Goal: Task Accomplishment & Management: Complete application form

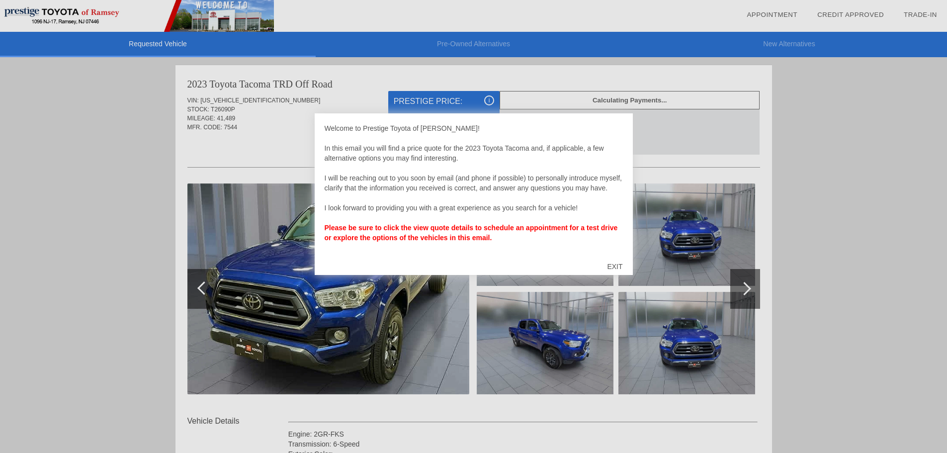
click at [615, 265] on div "EXIT" at bounding box center [614, 266] width 35 height 30
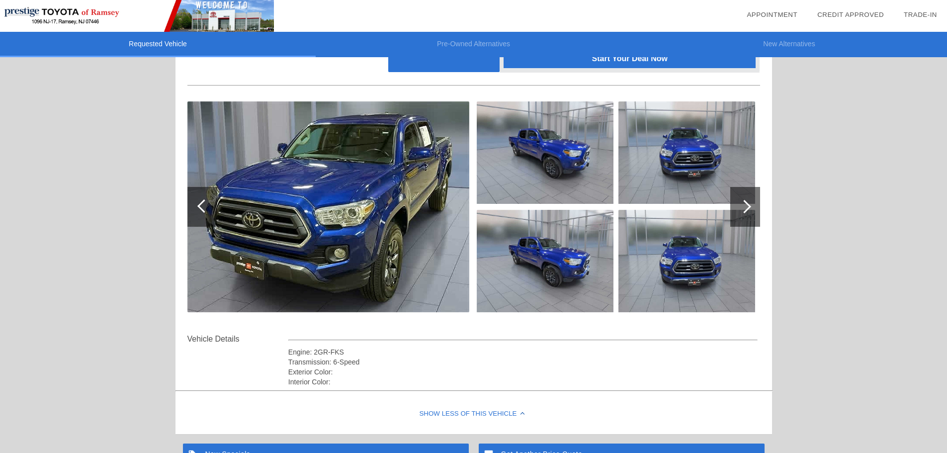
scroll to position [99, 0]
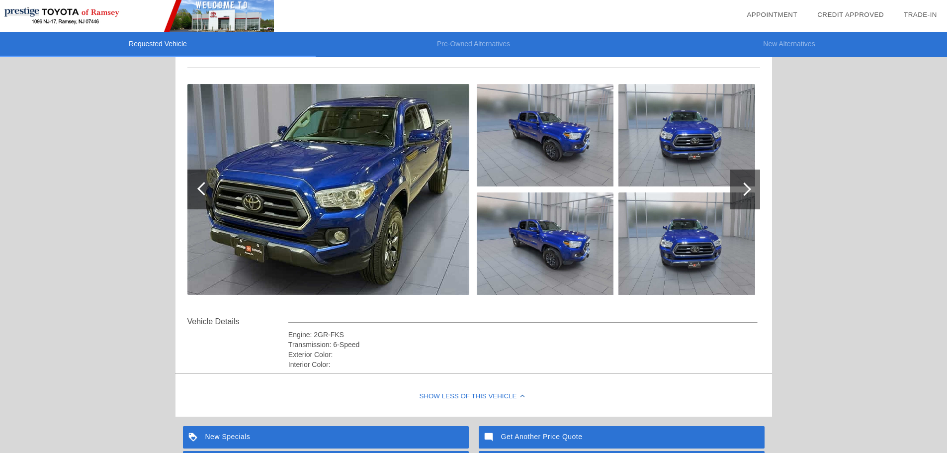
click at [738, 185] on div at bounding box center [745, 189] width 30 height 40
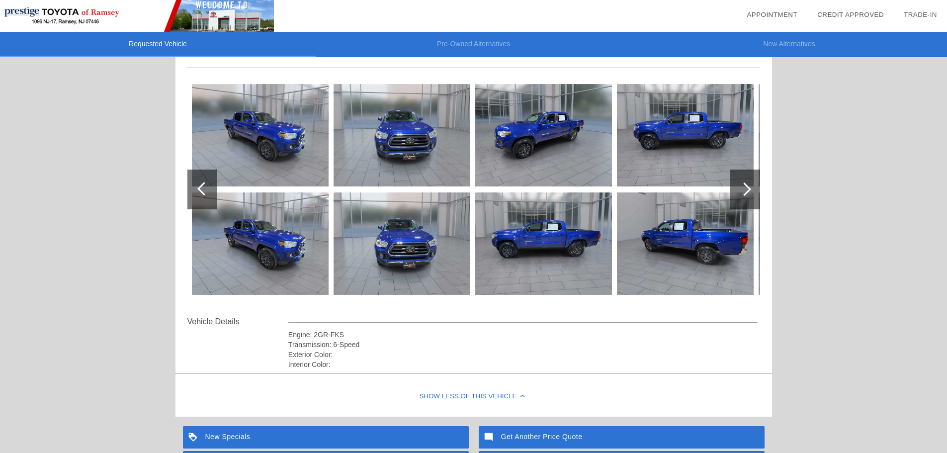
click at [738, 185] on div at bounding box center [745, 189] width 30 height 40
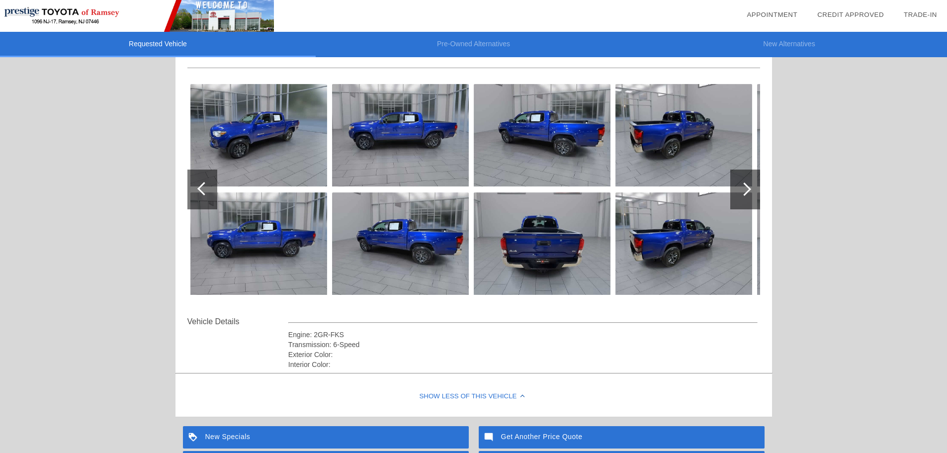
click at [738, 185] on div at bounding box center [745, 189] width 30 height 40
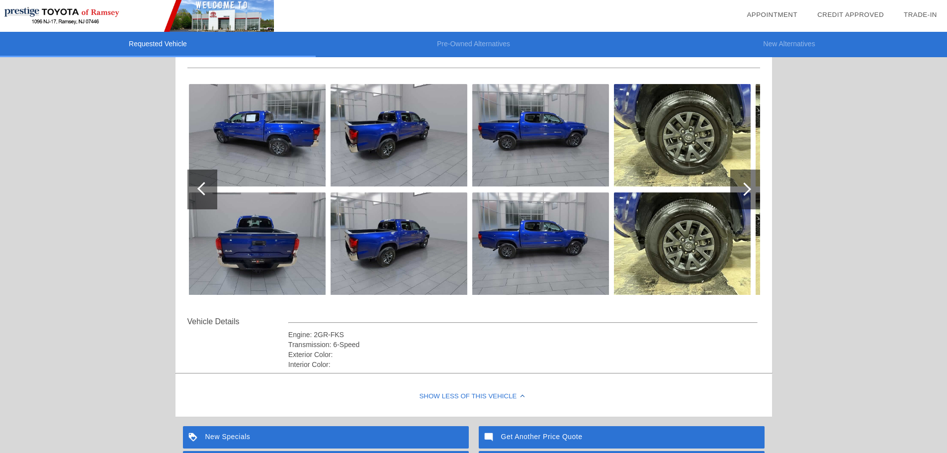
click at [738, 185] on div at bounding box center [745, 189] width 30 height 40
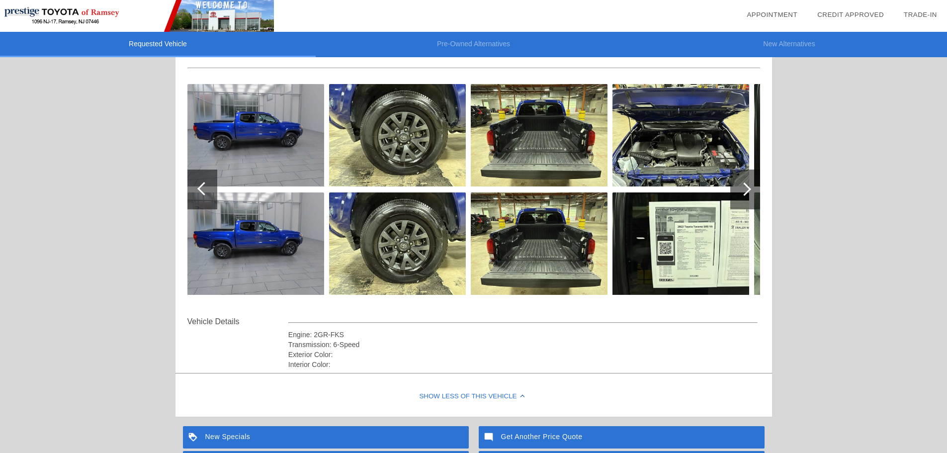
click at [738, 185] on div at bounding box center [745, 189] width 30 height 40
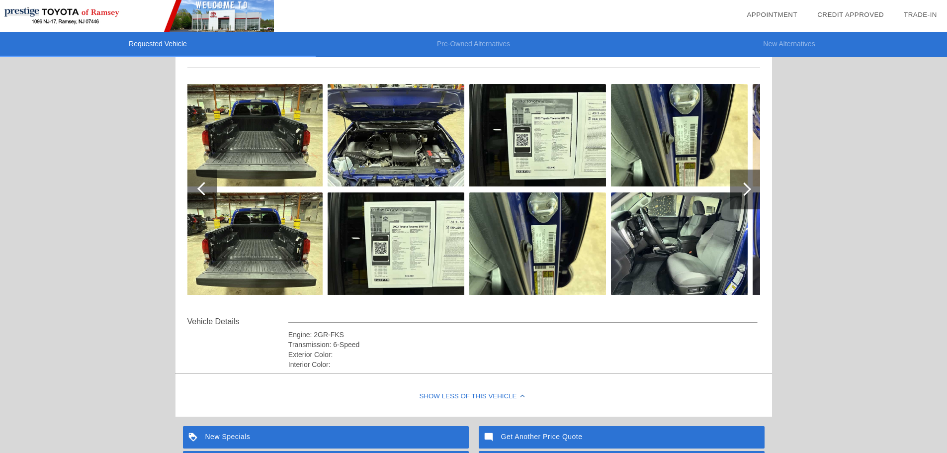
click at [371, 222] on img at bounding box center [396, 243] width 137 height 102
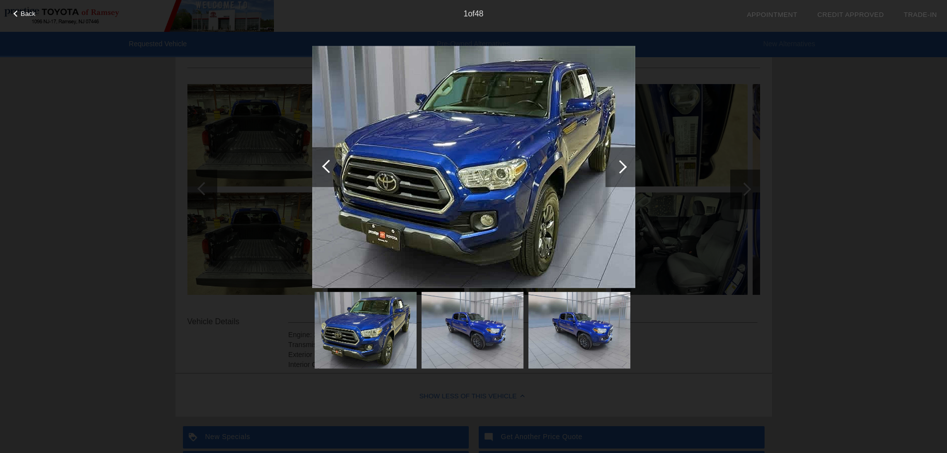
click at [621, 156] on div at bounding box center [620, 167] width 30 height 40
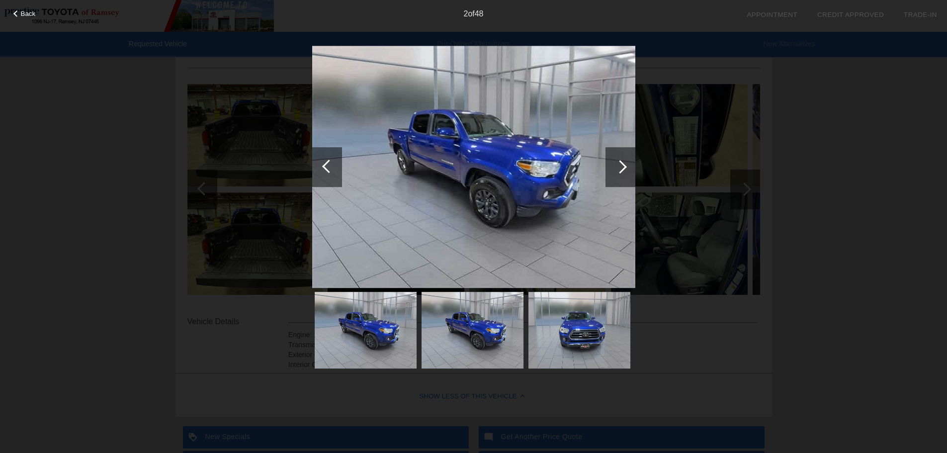
click at [621, 156] on div at bounding box center [620, 167] width 30 height 40
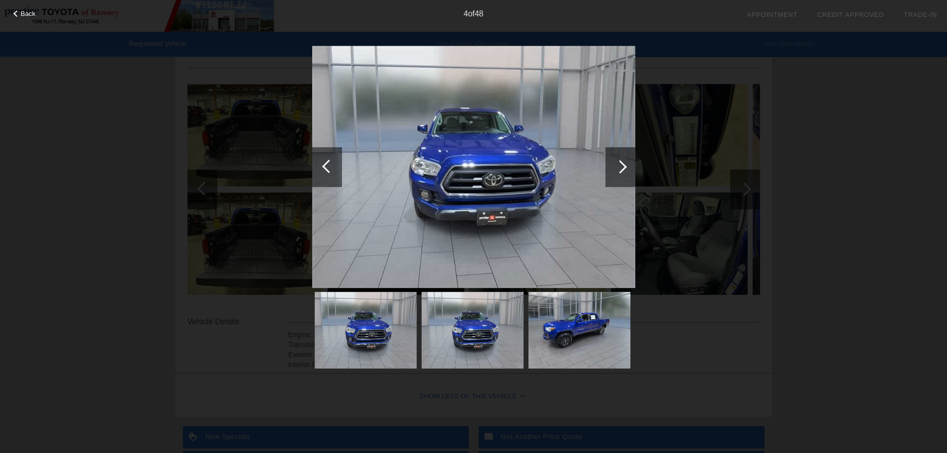
click at [621, 156] on div at bounding box center [620, 167] width 30 height 40
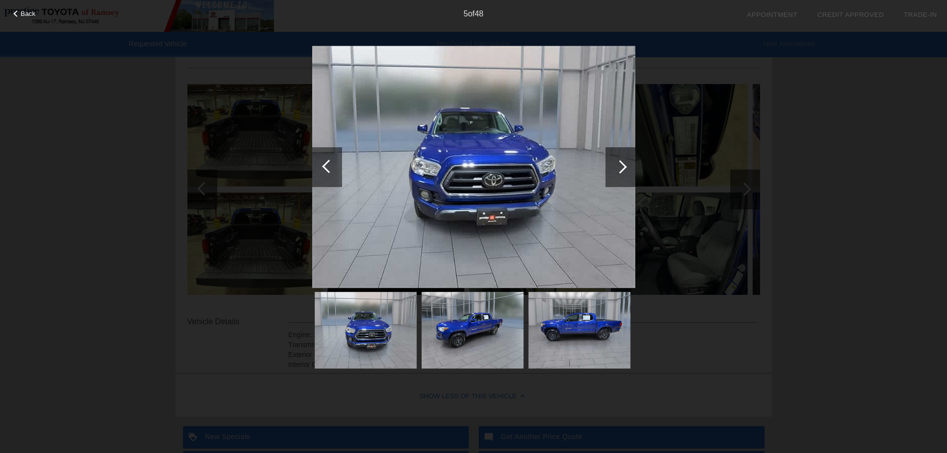
click at [621, 156] on div at bounding box center [620, 167] width 30 height 40
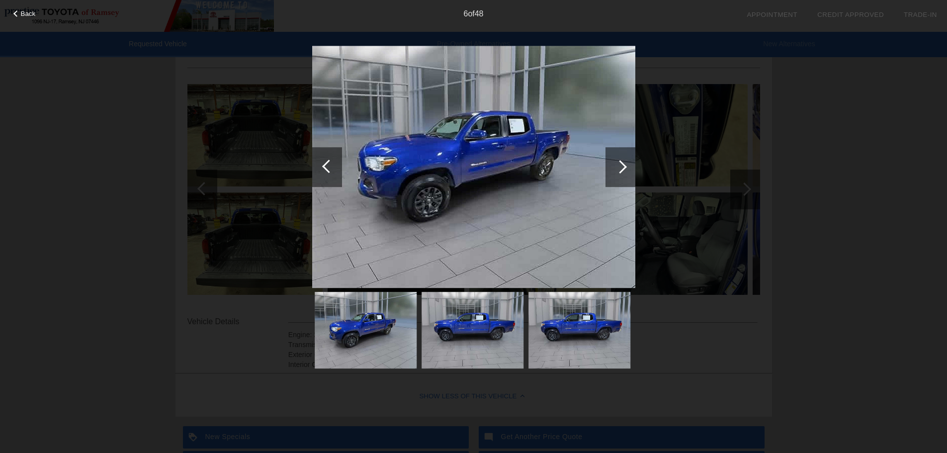
click at [621, 156] on div at bounding box center [620, 167] width 30 height 40
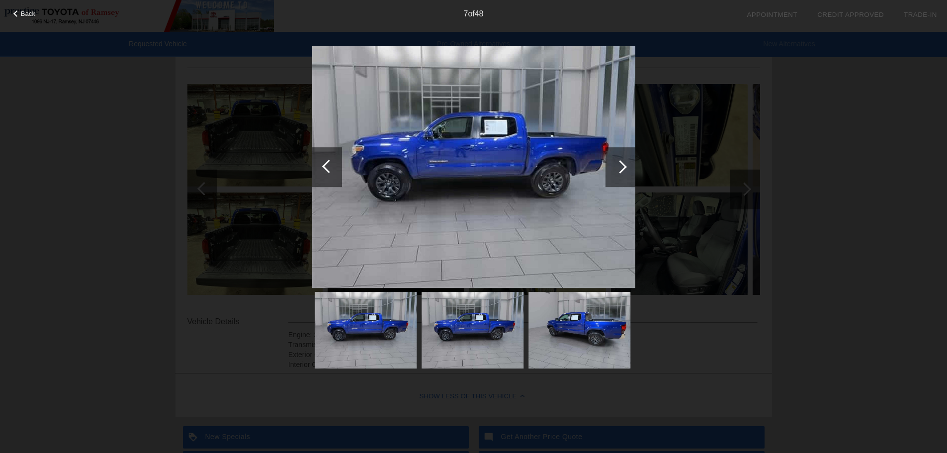
click at [621, 156] on div at bounding box center [620, 167] width 30 height 40
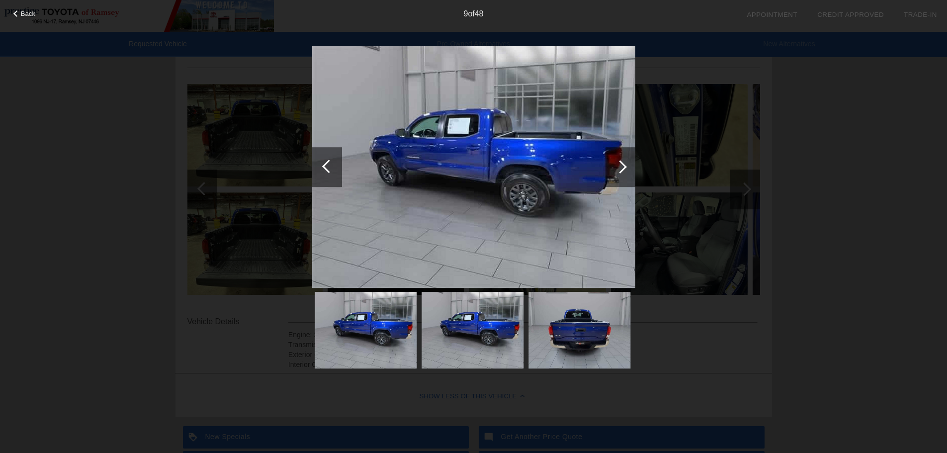
click at [621, 156] on div at bounding box center [620, 167] width 30 height 40
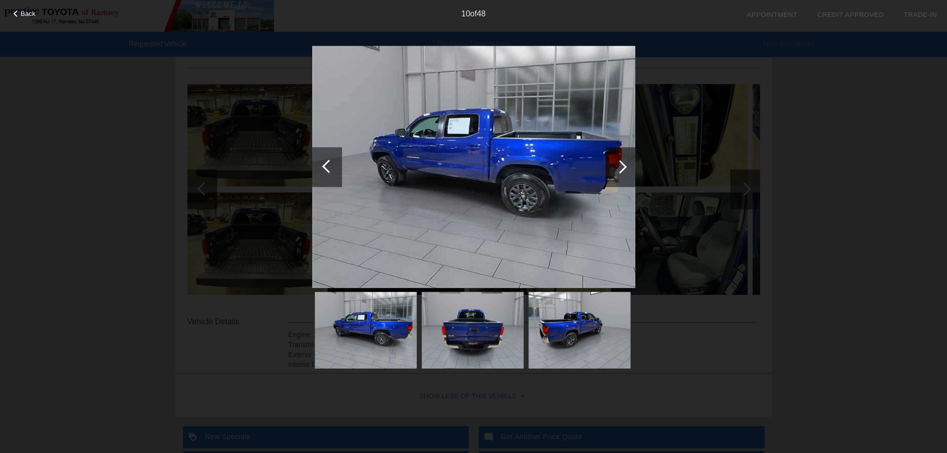
click at [621, 156] on div at bounding box center [620, 167] width 30 height 40
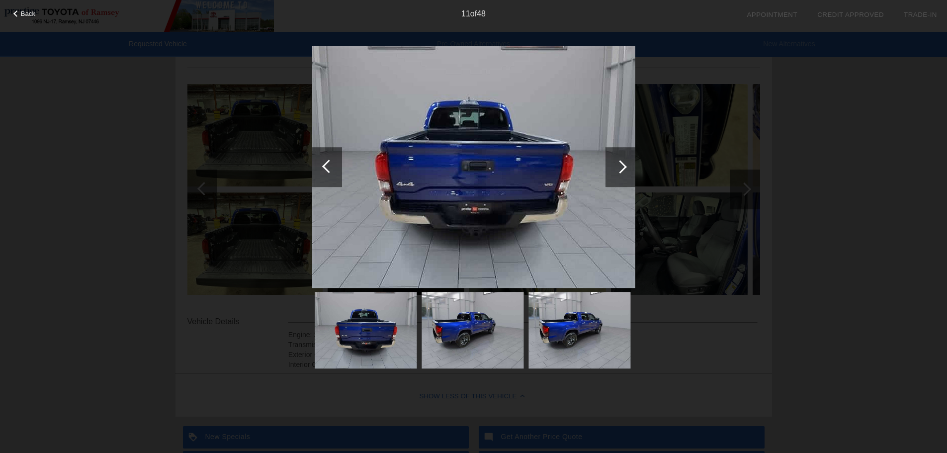
click at [621, 156] on div at bounding box center [620, 167] width 30 height 40
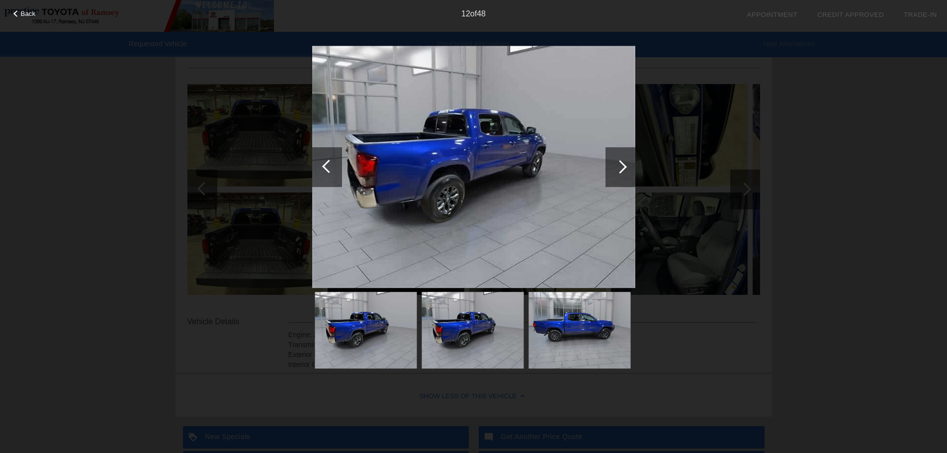
click at [621, 156] on div at bounding box center [620, 167] width 30 height 40
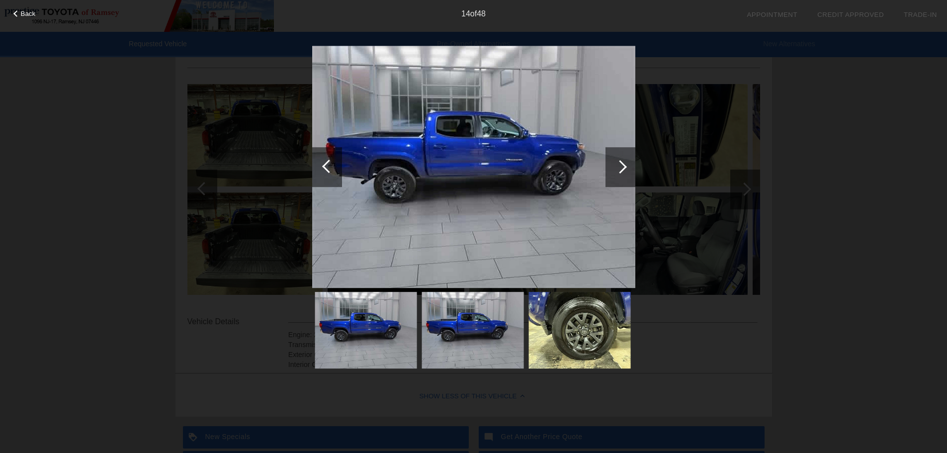
click at [621, 156] on div at bounding box center [620, 167] width 30 height 40
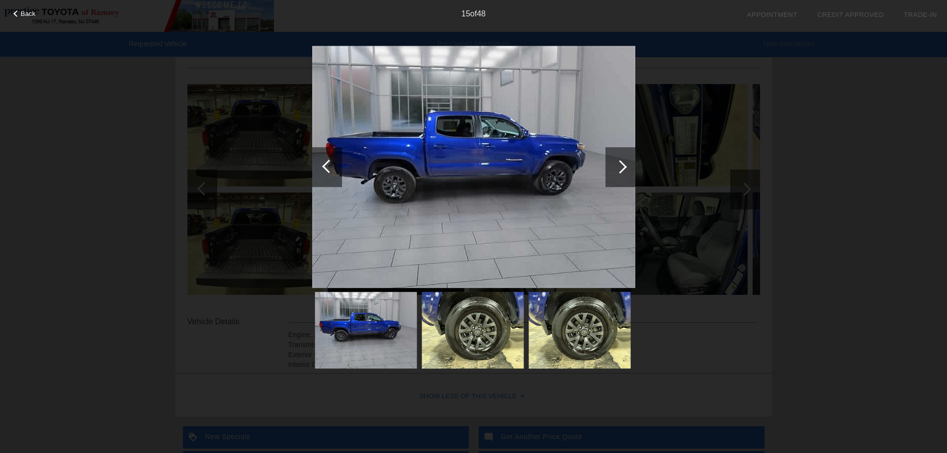
click at [621, 156] on div at bounding box center [620, 167] width 30 height 40
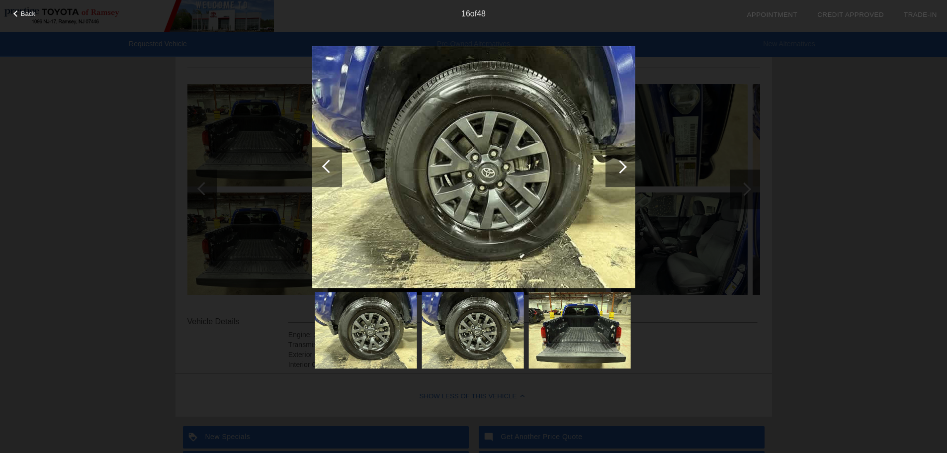
click at [621, 156] on div at bounding box center [620, 167] width 30 height 40
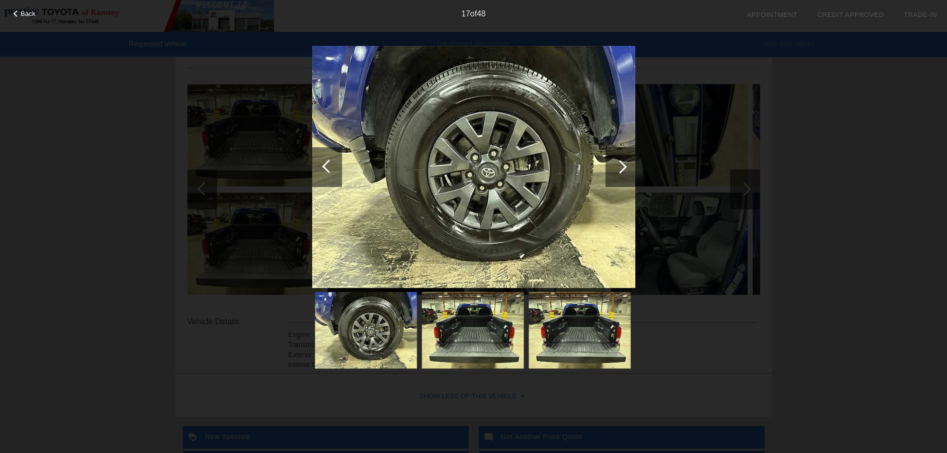
click at [621, 156] on div at bounding box center [620, 167] width 30 height 40
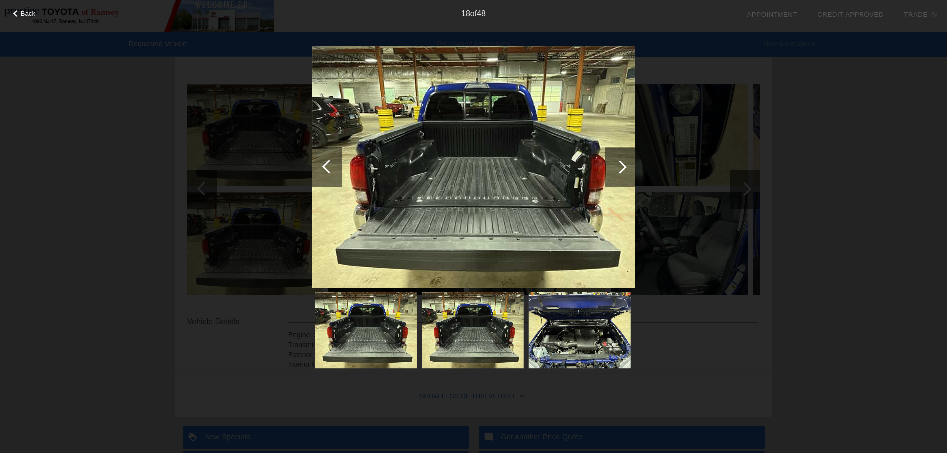
click at [621, 156] on div at bounding box center [620, 167] width 30 height 40
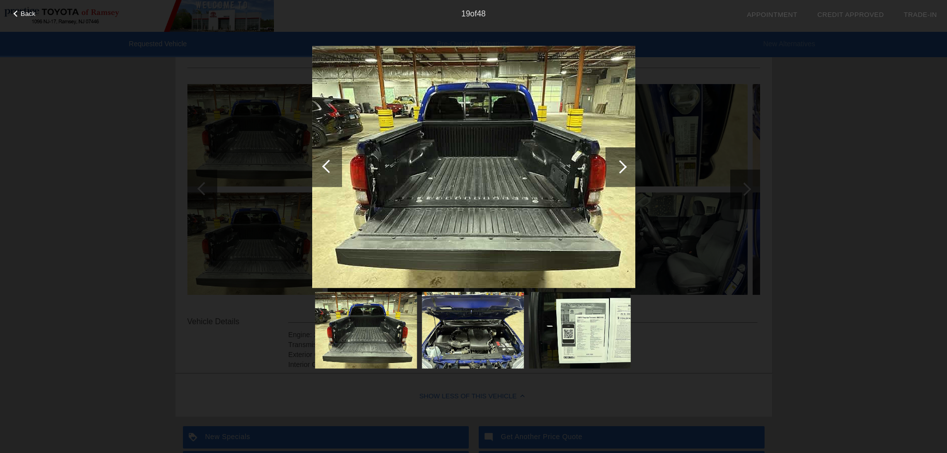
click at [621, 156] on div at bounding box center [620, 167] width 30 height 40
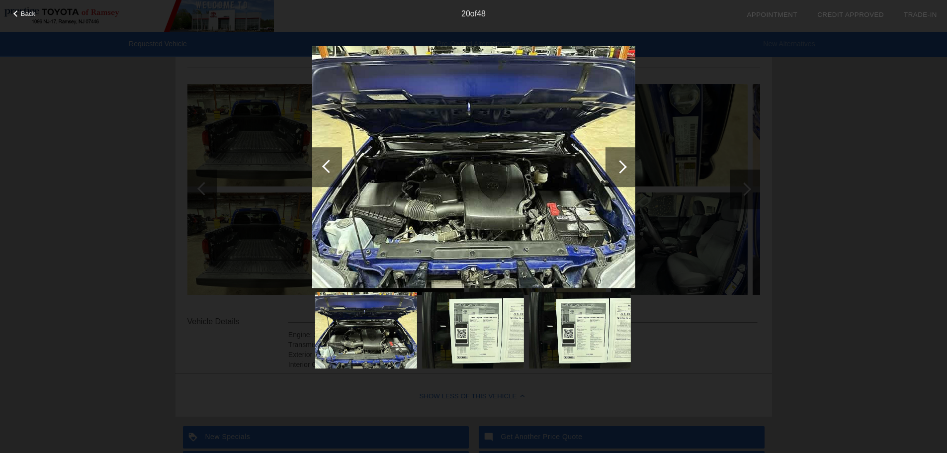
click at [621, 156] on div at bounding box center [620, 167] width 30 height 40
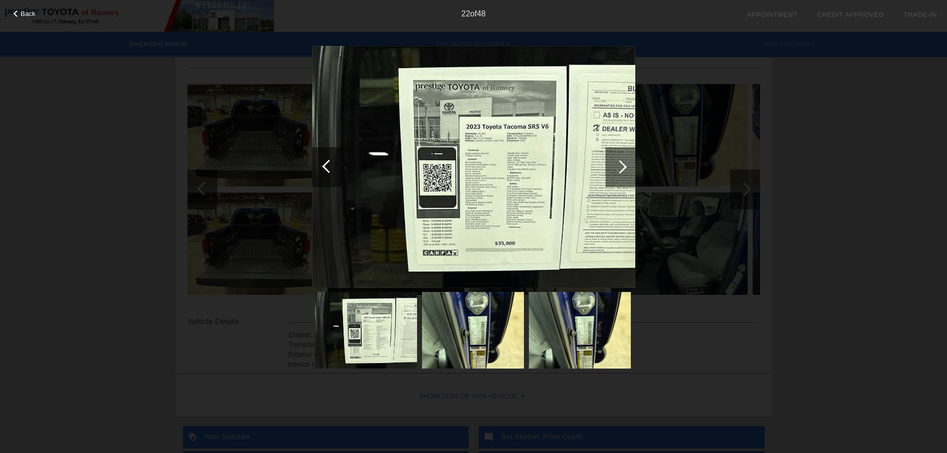
click at [621, 156] on div at bounding box center [620, 167] width 30 height 40
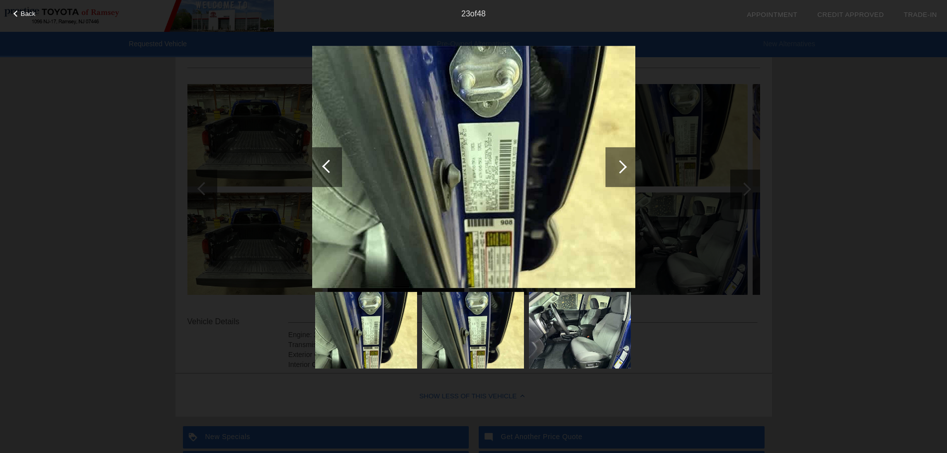
click at [327, 166] on div at bounding box center [328, 166] width 13 height 13
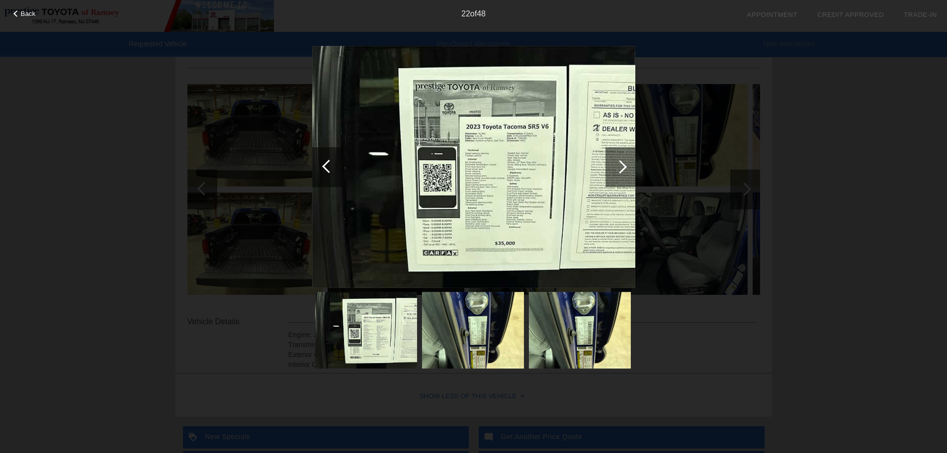
click at [829, 228] on div "Back 22 of 48" at bounding box center [473, 226] width 947 height 453
click at [36, 18] on div "22 of 48" at bounding box center [473, 10] width 947 height 20
click at [27, 20] on div "Back 22 of 48" at bounding box center [473, 226] width 947 height 453
click at [27, 5] on div "22 of 48" at bounding box center [473, 10] width 947 height 20
click at [28, 15] on span "Back" at bounding box center [28, 13] width 15 height 7
